Goal: Navigation & Orientation: Understand site structure

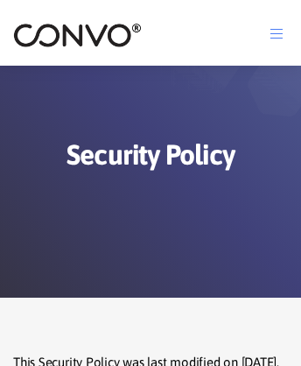
scroll to position [5594, 0]
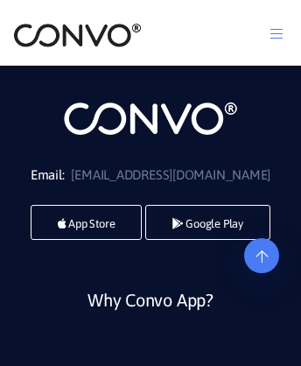
click at [77, 34] on img at bounding box center [77, 35] width 129 height 27
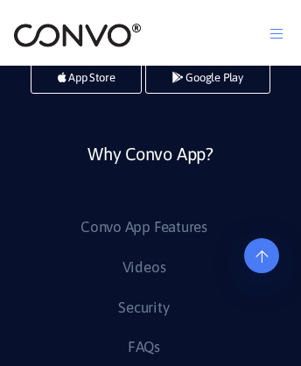
click at [77, 34] on img at bounding box center [77, 35] width 129 height 27
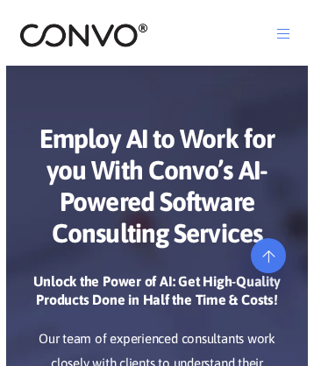
scroll to position [8113, 0]
